Goal: Information Seeking & Learning: Learn about a topic

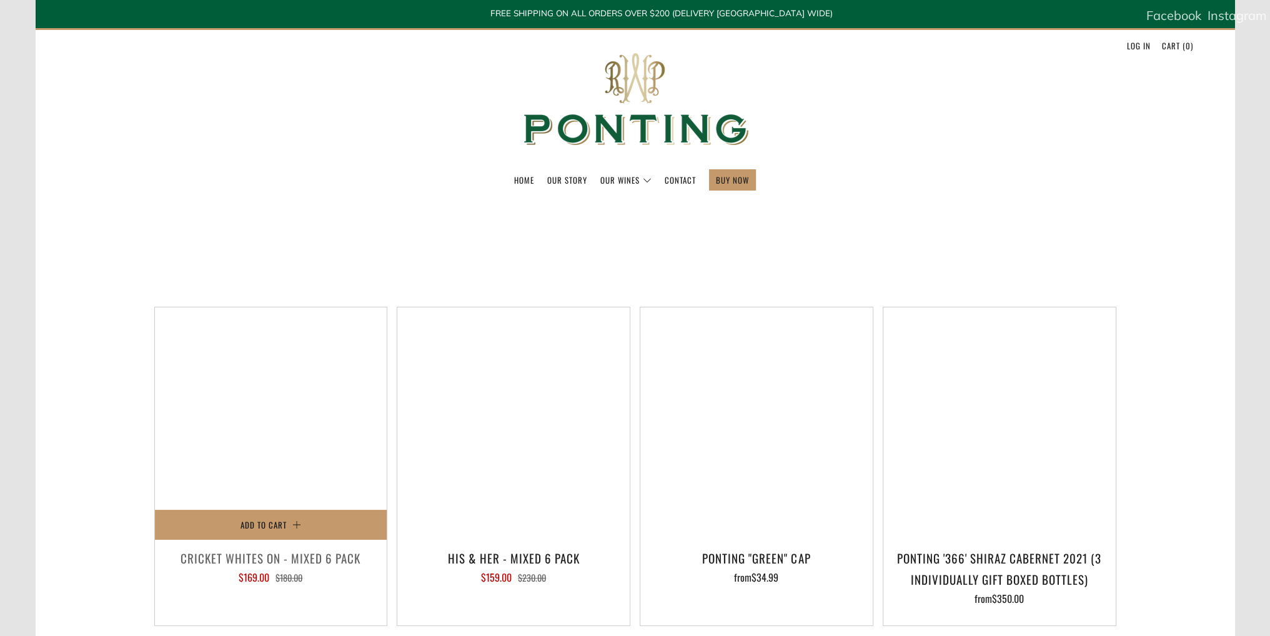
select select "title-ascending"
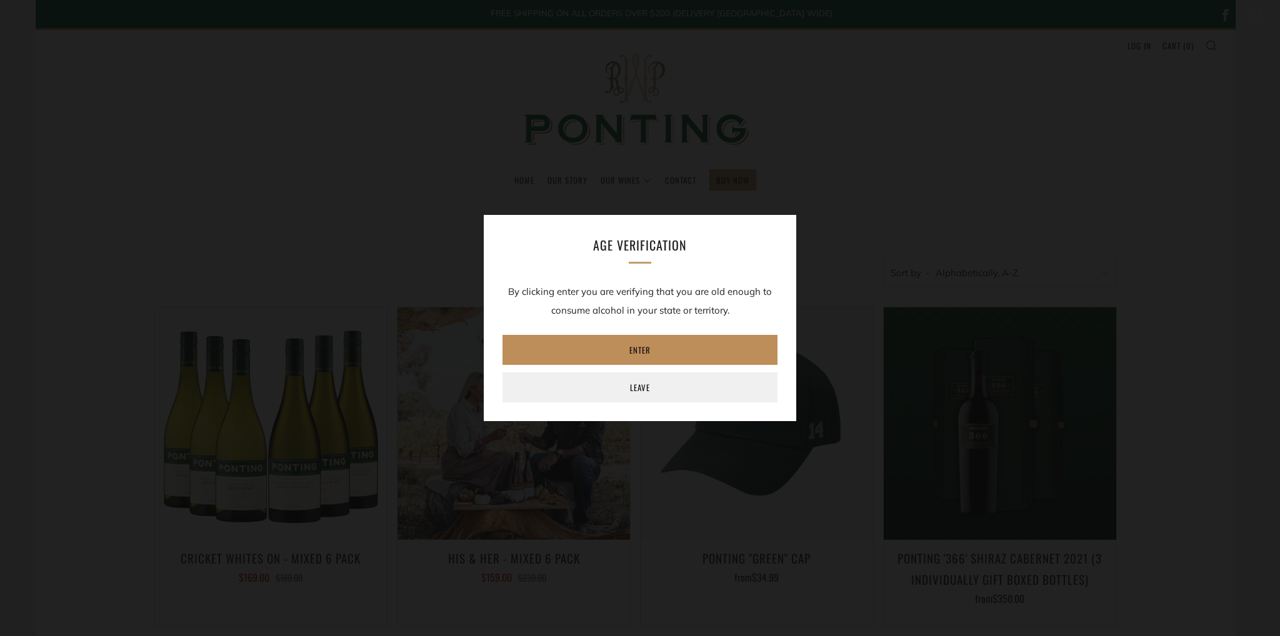
click at [587, 362] on link "Enter" at bounding box center [639, 350] width 275 height 30
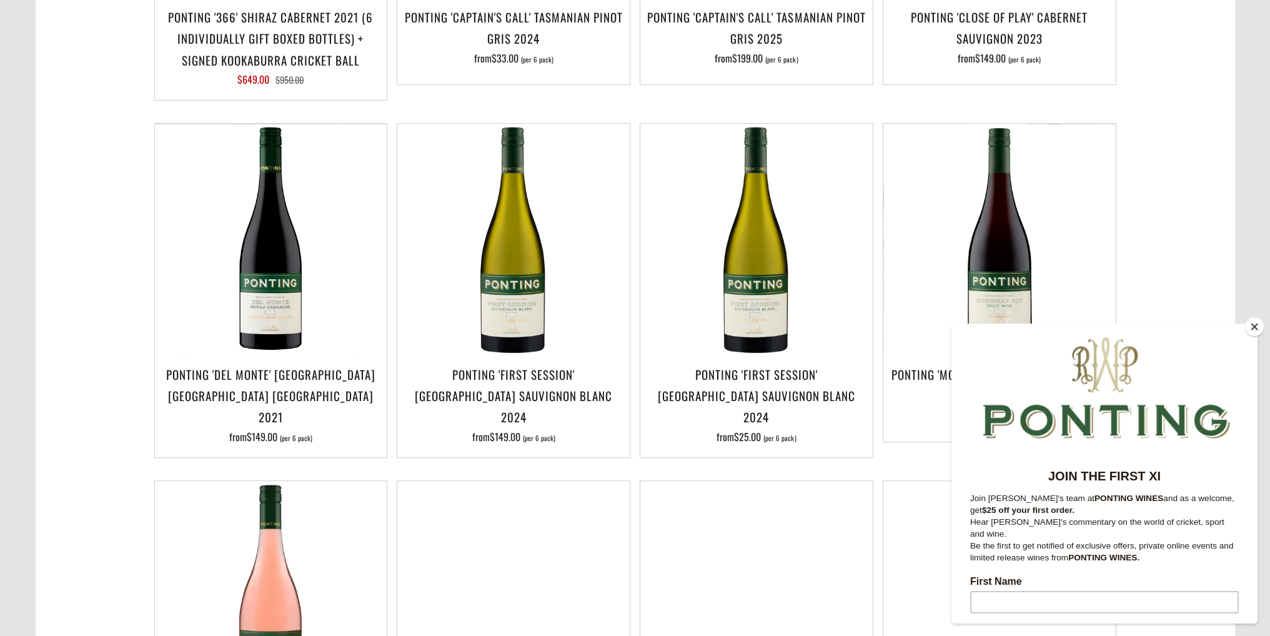
scroll to position [1125, 0]
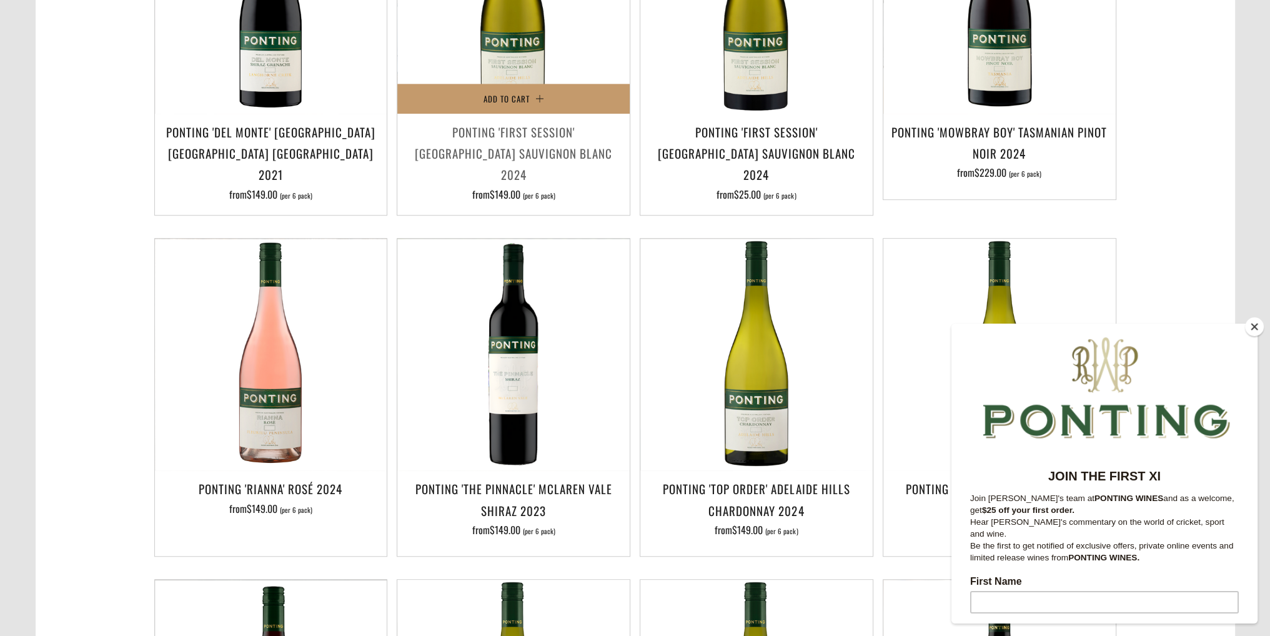
click at [542, 159] on h3 "[PERSON_NAME] 'First Session' [GEOGRAPHIC_DATA] Sauvignon Blanc 2024" at bounding box center [514, 153] width 220 height 64
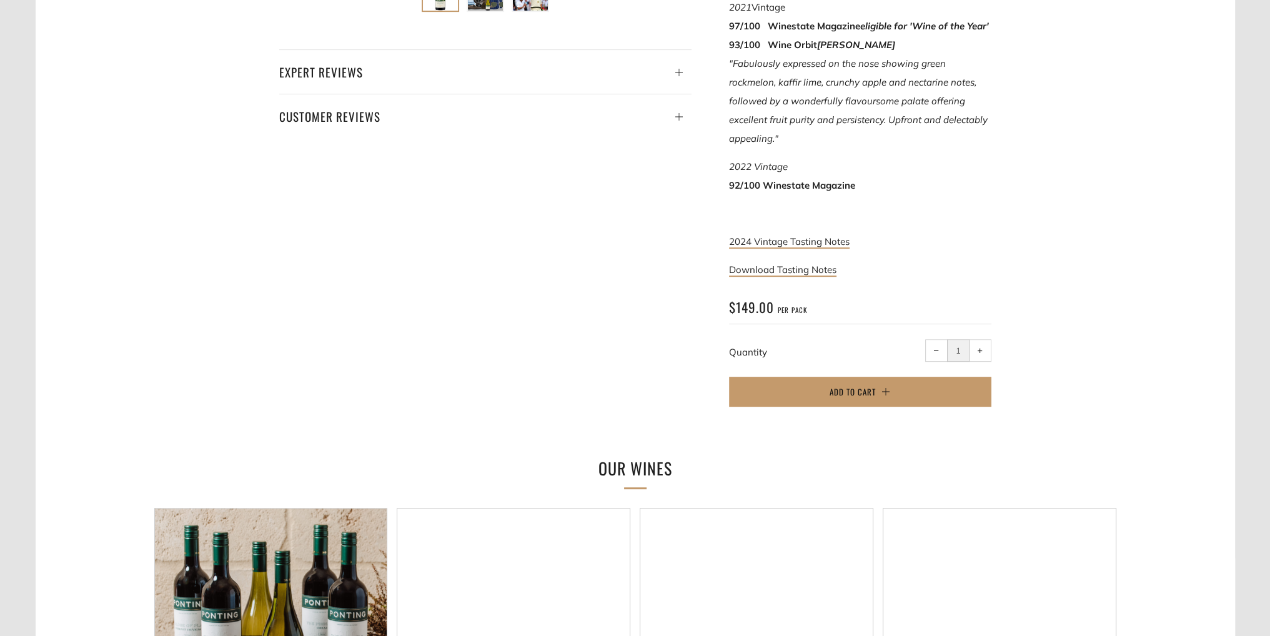
scroll to position [687, 0]
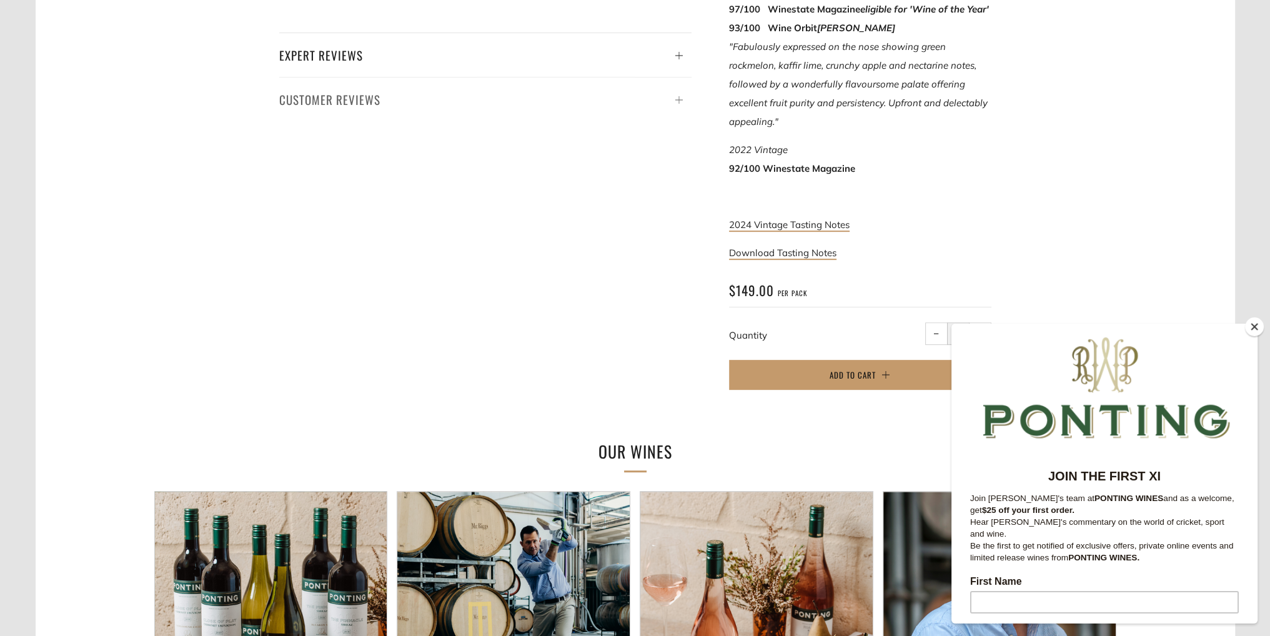
click at [617, 101] on h4 "Customer Reviews" at bounding box center [485, 99] width 412 height 21
click at [357, 56] on h4 "Expert Reviews" at bounding box center [485, 54] width 412 height 21
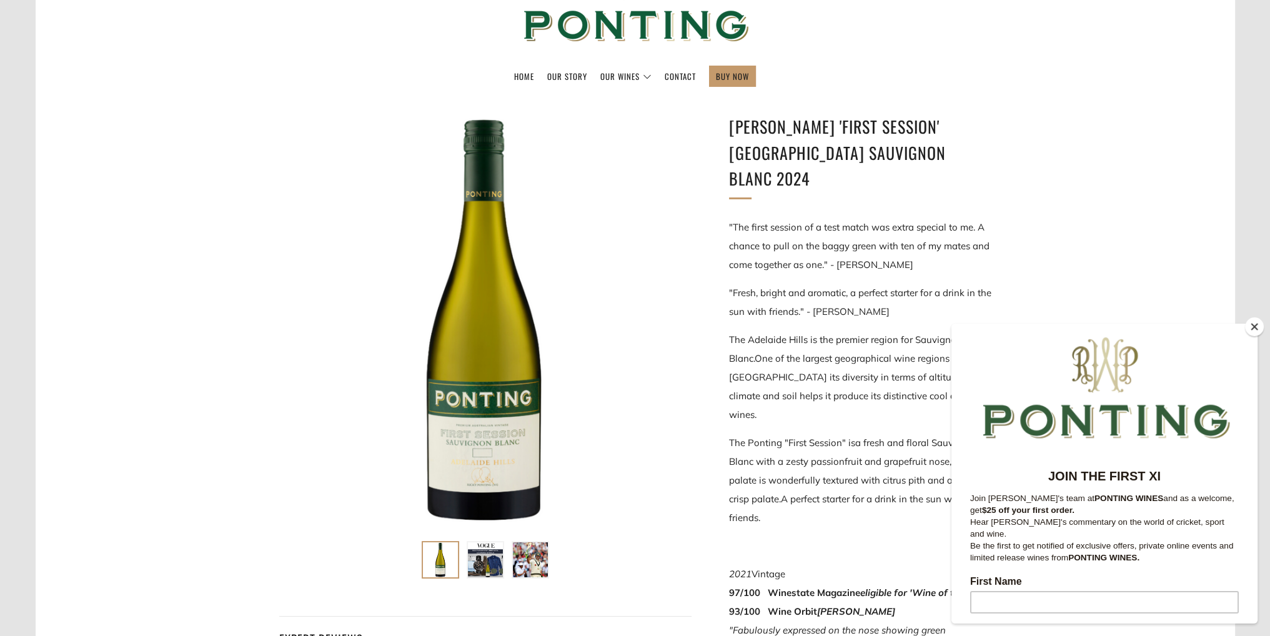
scroll to position [0, 0]
